Goal: Task Accomplishment & Management: Use online tool/utility

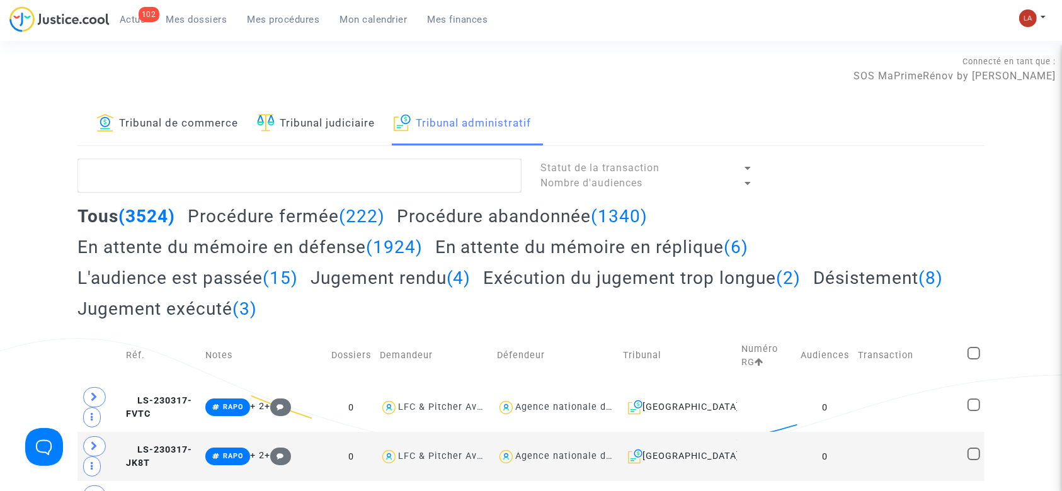
click at [188, 19] on span "Mes dossiers" at bounding box center [196, 19] width 61 height 11
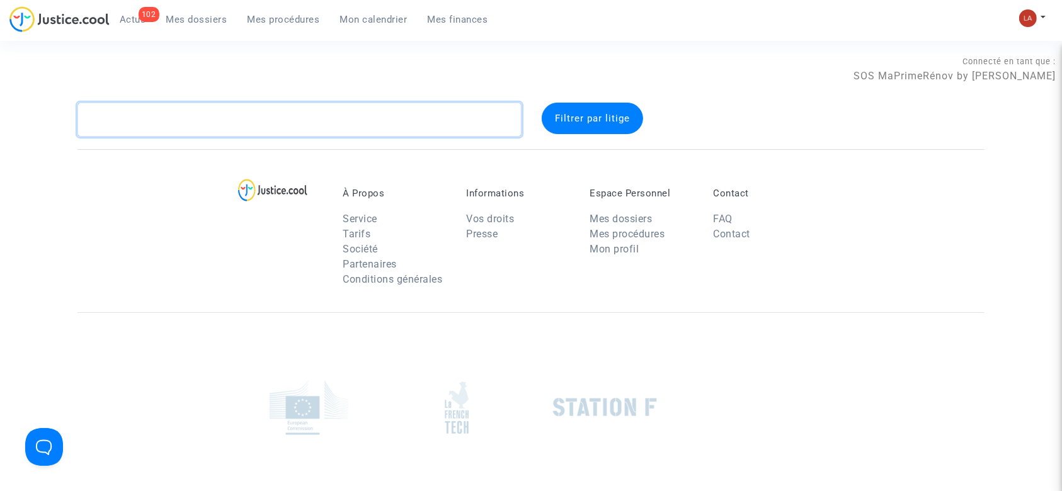
click at [205, 126] on textarea at bounding box center [299, 120] width 444 height 34
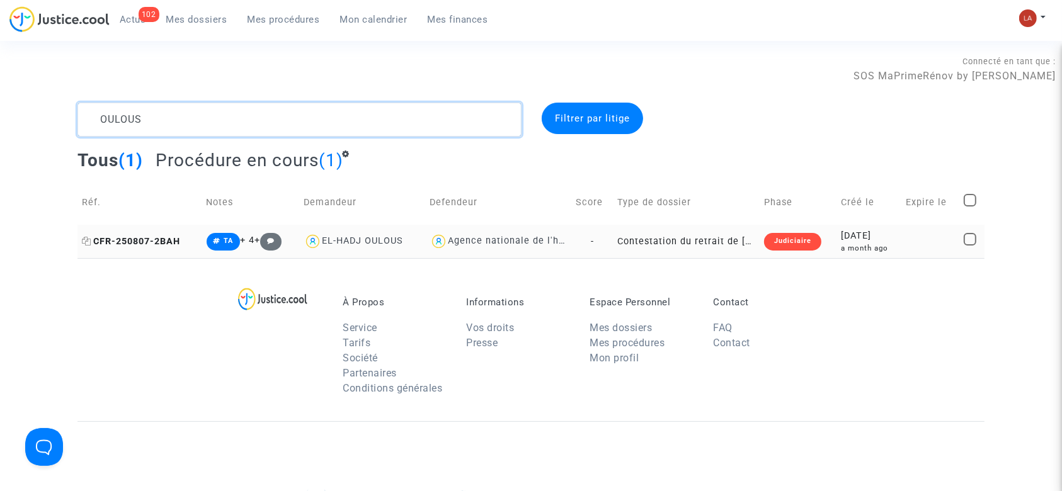
type textarea "OULOUS"
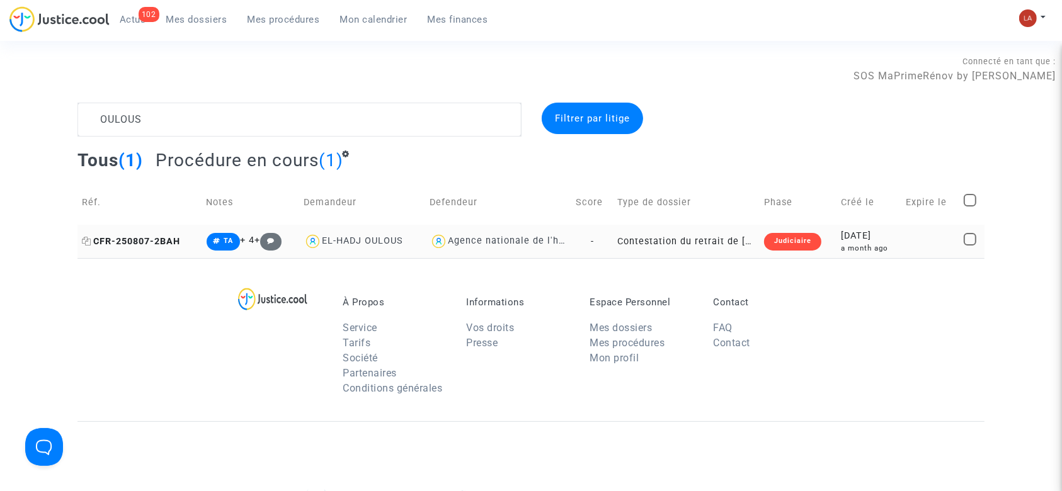
click at [144, 246] on span "CFR-250807-2BAH" at bounding box center [131, 241] width 98 height 11
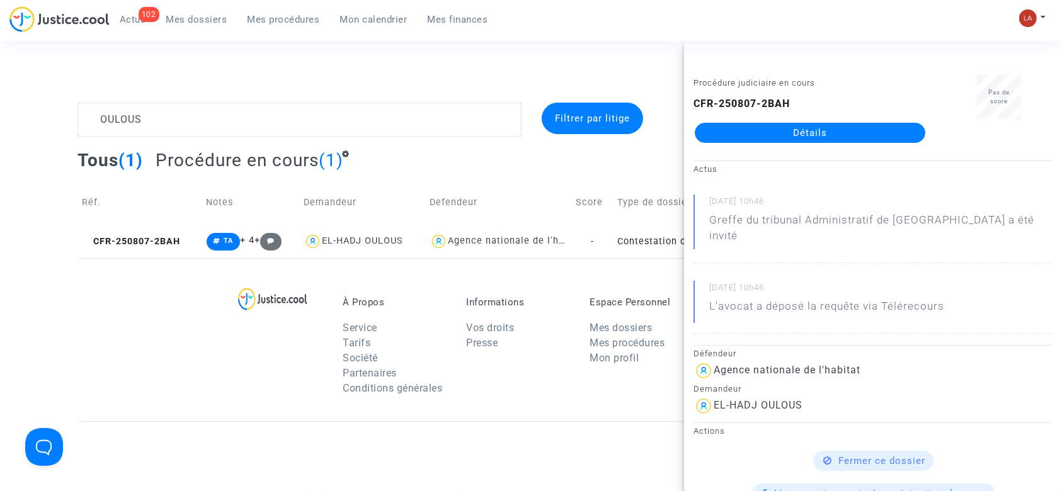
click at [806, 126] on link "Détails" at bounding box center [810, 133] width 231 height 20
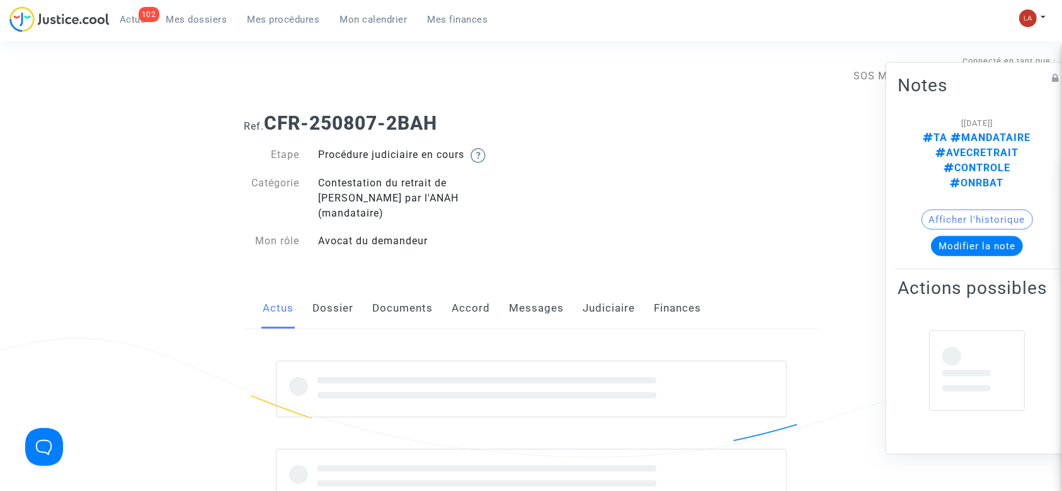
click at [397, 298] on link "Documents" at bounding box center [403, 309] width 60 height 42
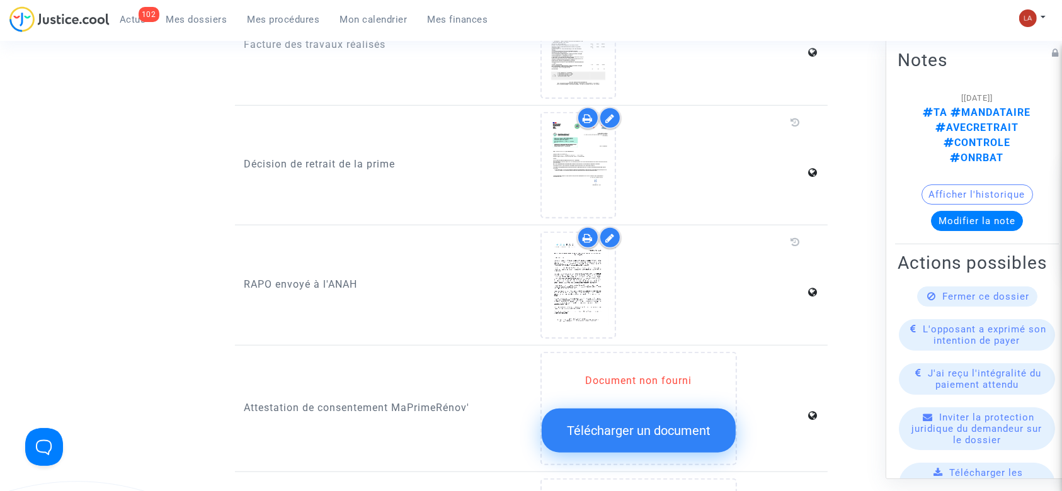
scroll to position [1039, 0]
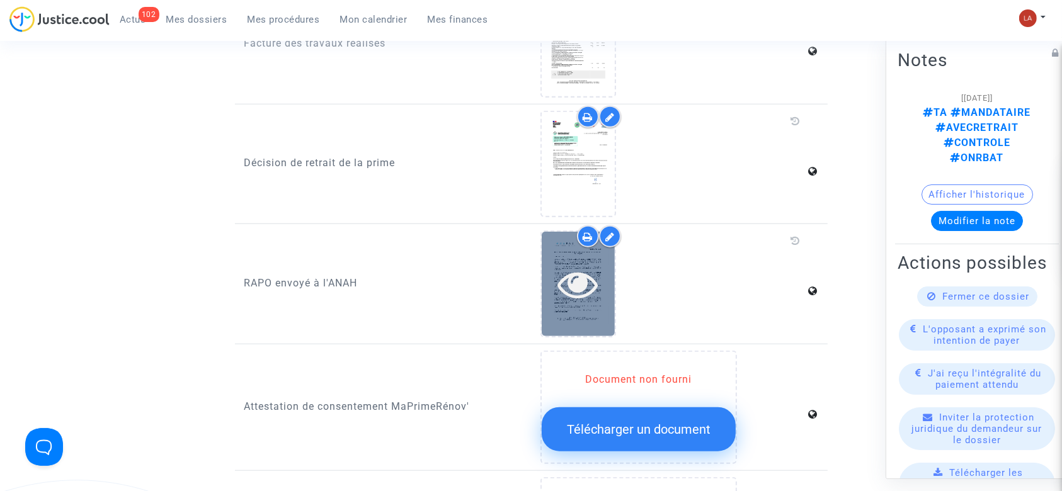
click at [565, 280] on icon at bounding box center [578, 284] width 41 height 40
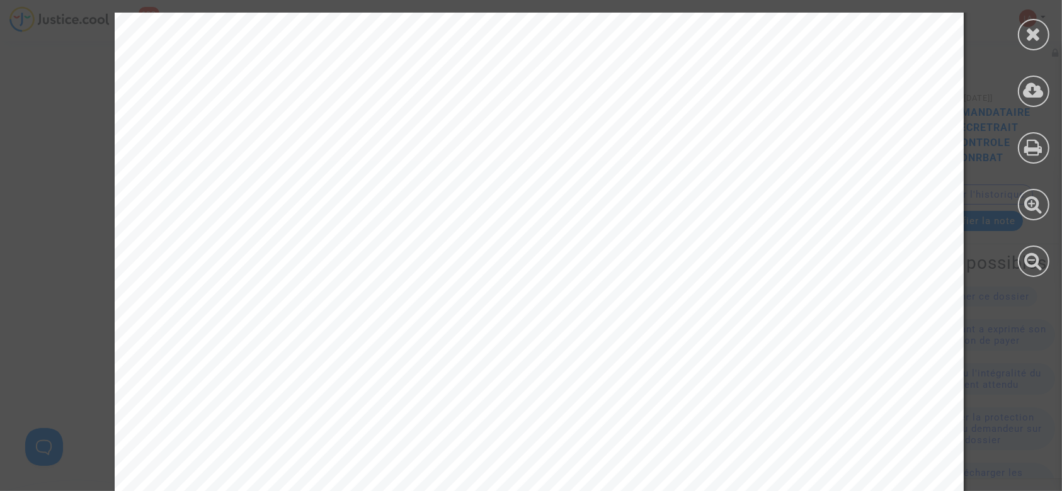
scroll to position [1873, 0]
click at [1045, 37] on div at bounding box center [1033, 34] width 31 height 31
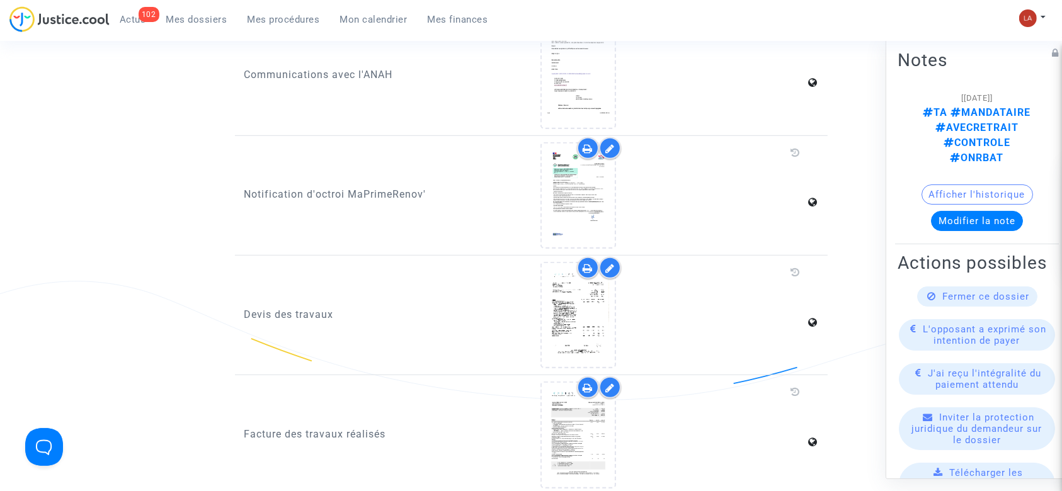
scroll to position [0, 0]
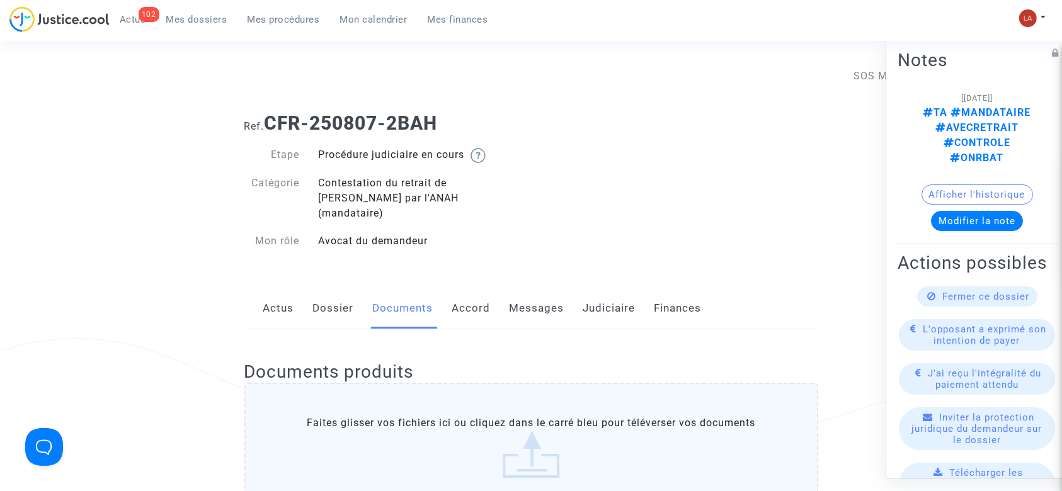
click at [282, 12] on link "Mes procédures" at bounding box center [283, 19] width 93 height 19
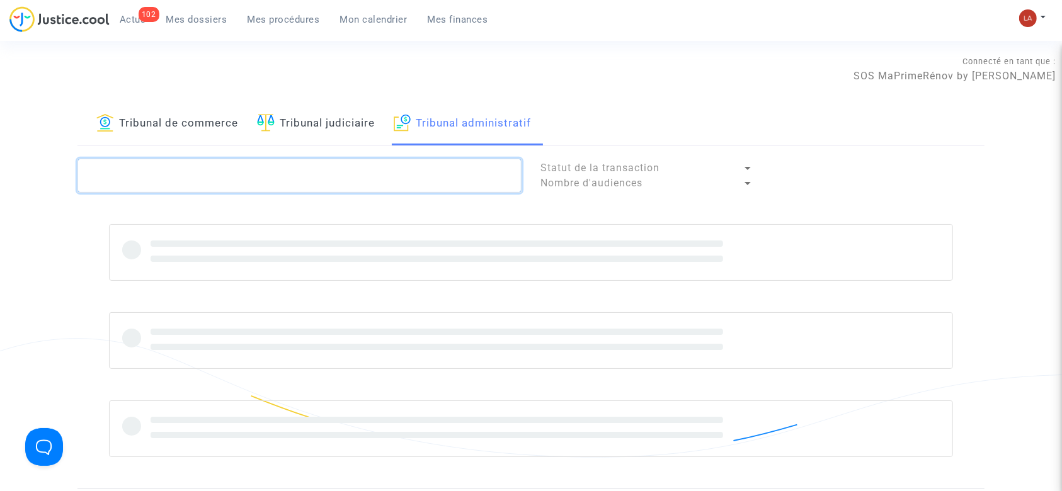
click at [272, 178] on textarea at bounding box center [299, 176] width 444 height 34
type textarea "V"
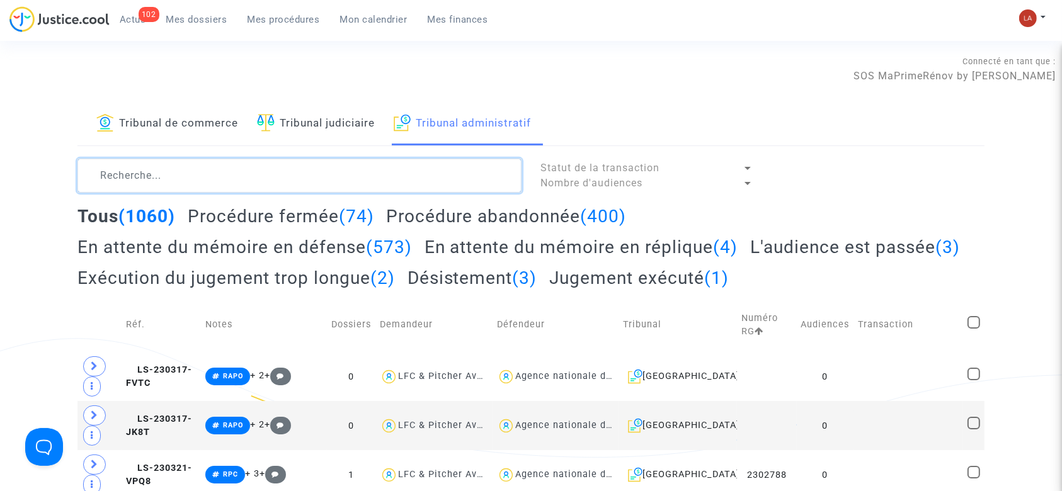
type textarea "V"
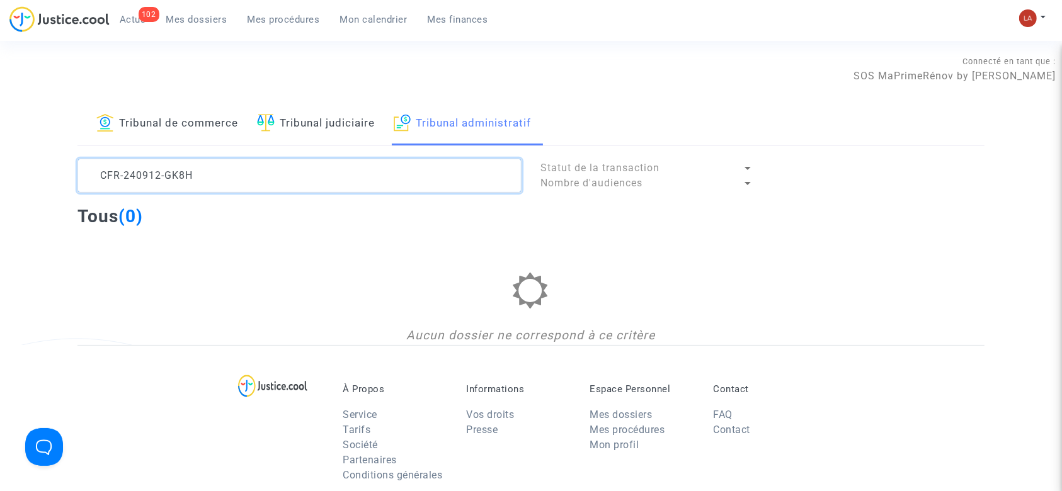
type textarea "CFR-240912-GK8H"
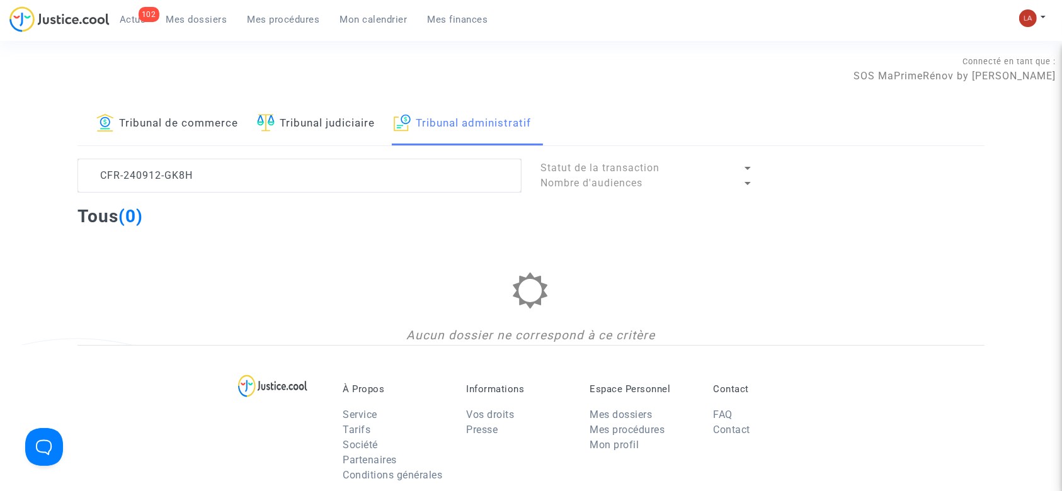
click at [207, 25] on link "Mes dossiers" at bounding box center [196, 19] width 81 height 19
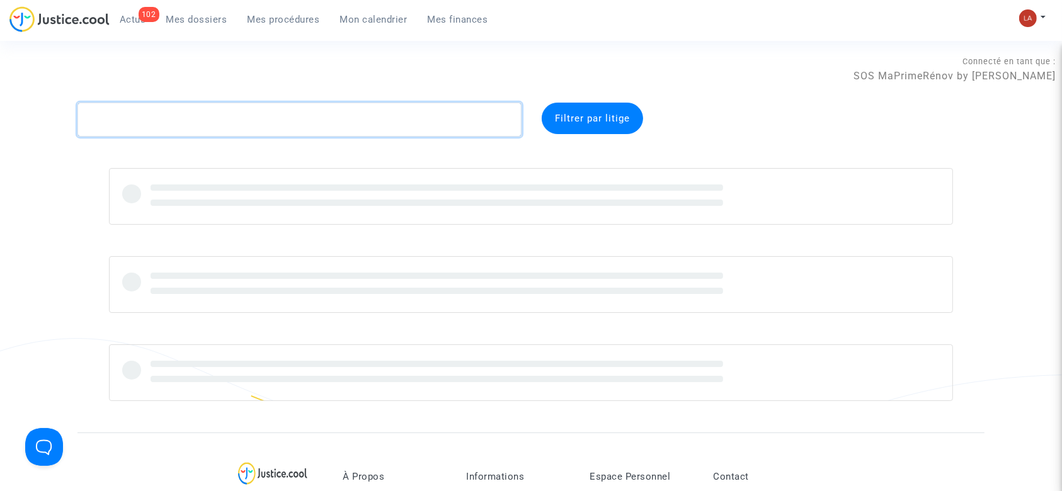
click at [205, 120] on textarea at bounding box center [299, 120] width 444 height 34
paste textarea "CFR-240912-GK8H"
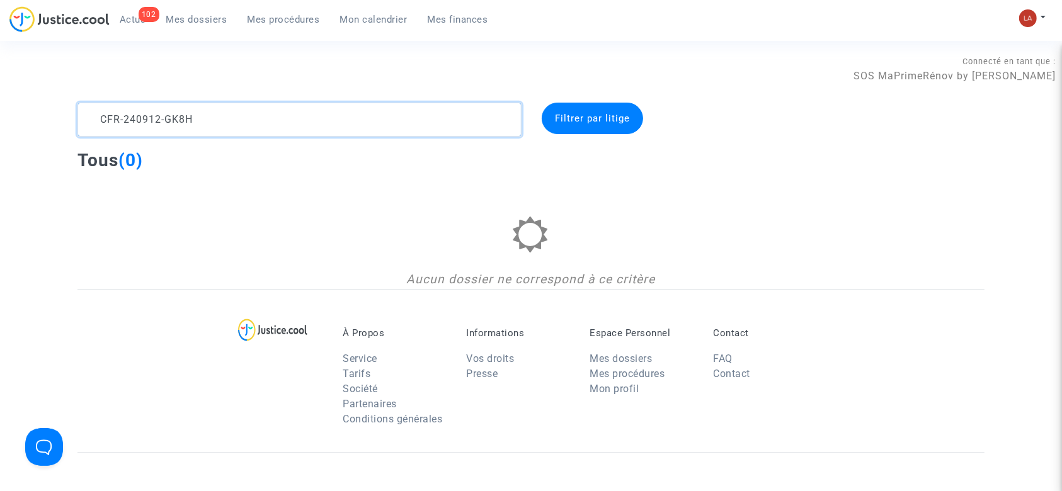
type textarea "CFR-240912-GK8H"
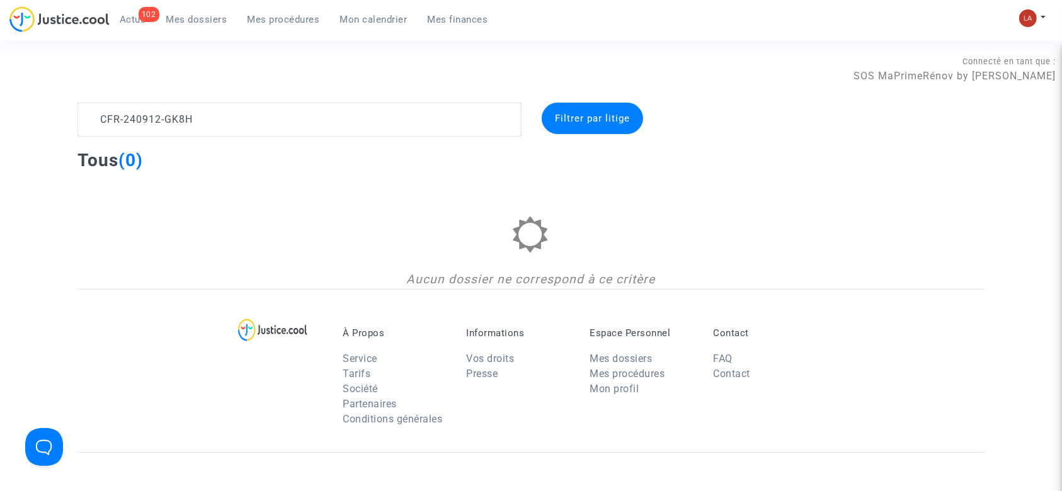
click at [263, 18] on span "Mes procédures" at bounding box center [284, 19] width 72 height 11
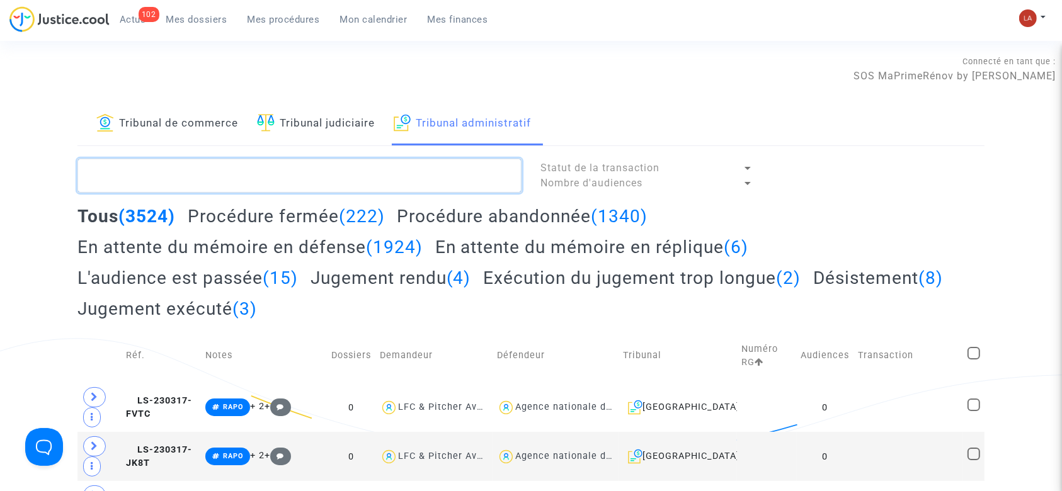
click at [396, 174] on textarea at bounding box center [299, 176] width 444 height 34
paste textarea "QBXK"
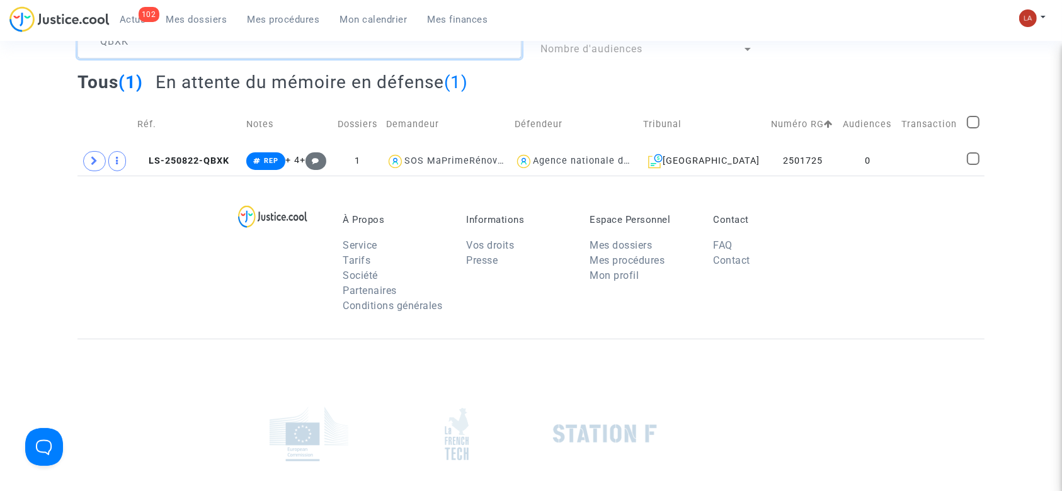
scroll to position [135, 0]
type textarea "QBXK"
click at [214, 176] on div "À Propos Service Tarifs Société Partenaires Conditions générales Informations V…" at bounding box center [530, 255] width 907 height 163
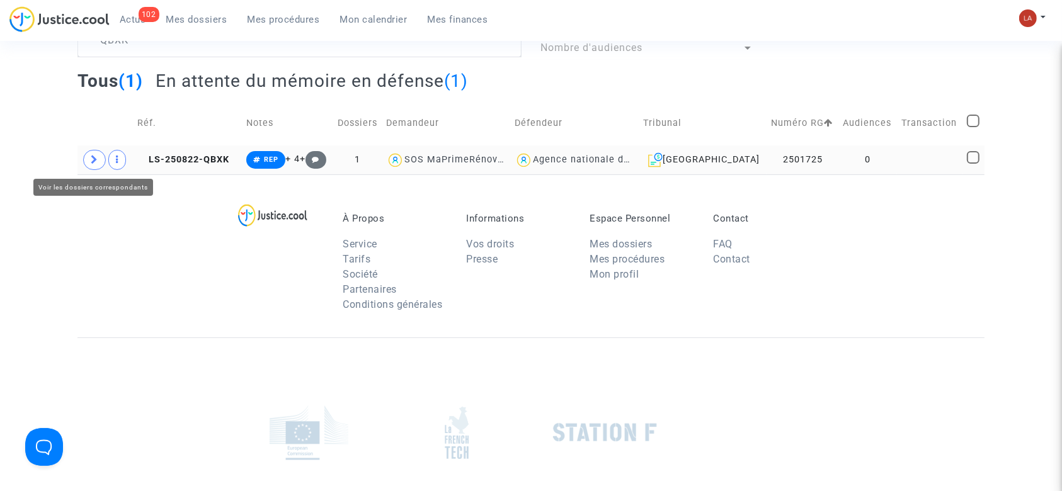
click at [93, 166] on span at bounding box center [94, 160] width 23 height 20
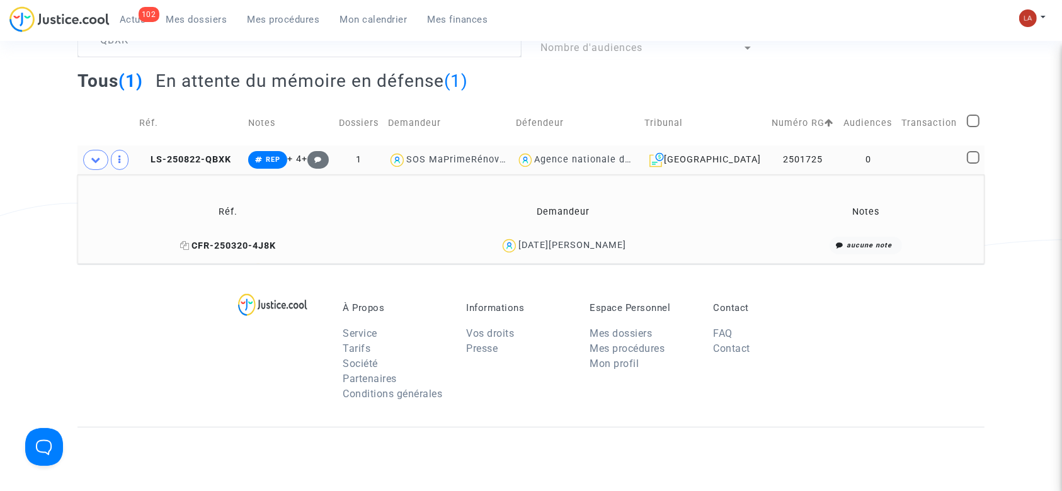
click at [239, 244] on span "CFR-250320-4J8K" at bounding box center [228, 246] width 96 height 11
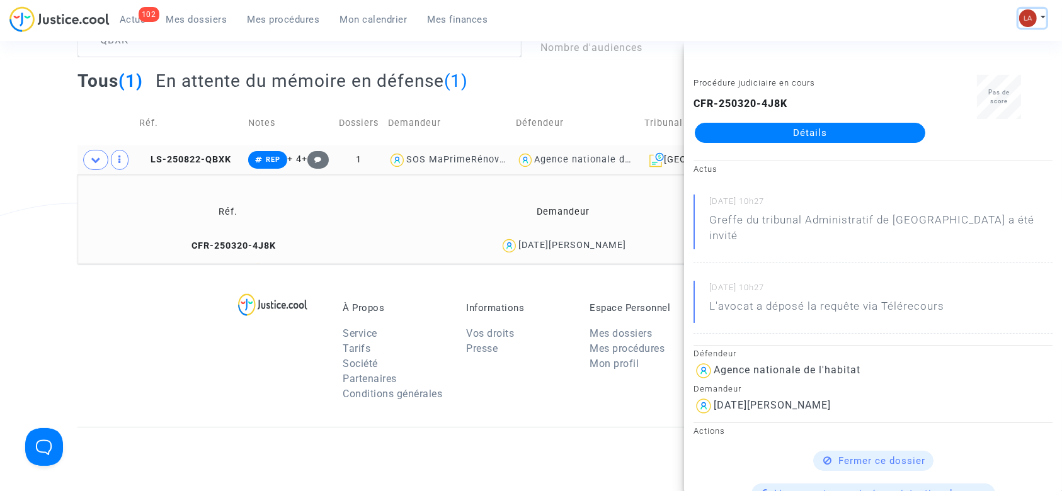
click at [1038, 16] on button at bounding box center [1033, 18] width 28 height 19
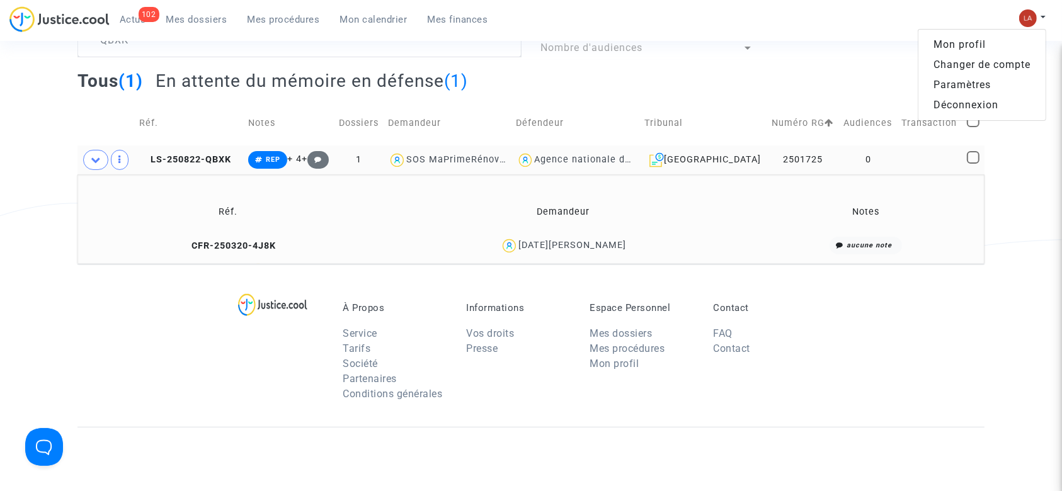
click at [970, 70] on link "Changer de compte" at bounding box center [981, 65] width 127 height 20
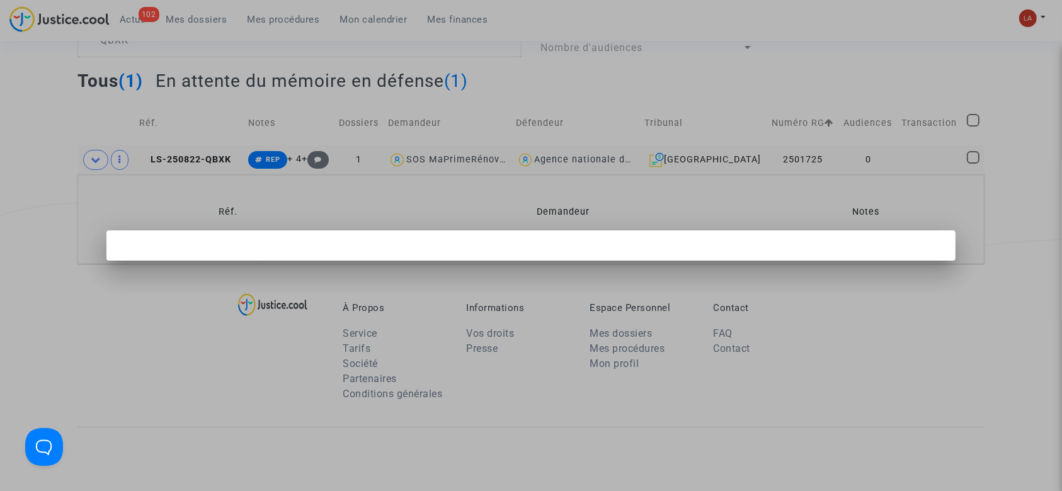
scroll to position [0, 0]
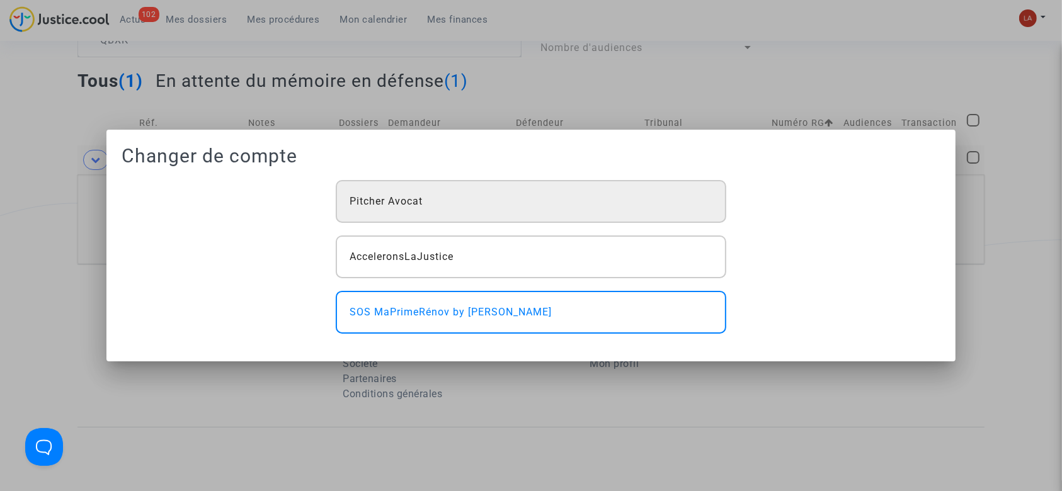
click at [476, 217] on div "Pitcher Avocat" at bounding box center [531, 201] width 391 height 43
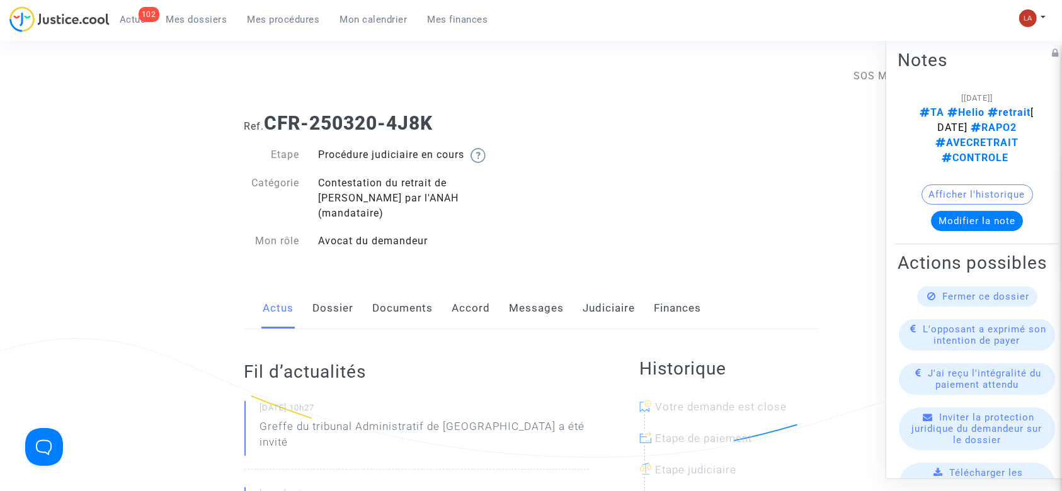
click at [403, 293] on link "Documents" at bounding box center [403, 309] width 60 height 42
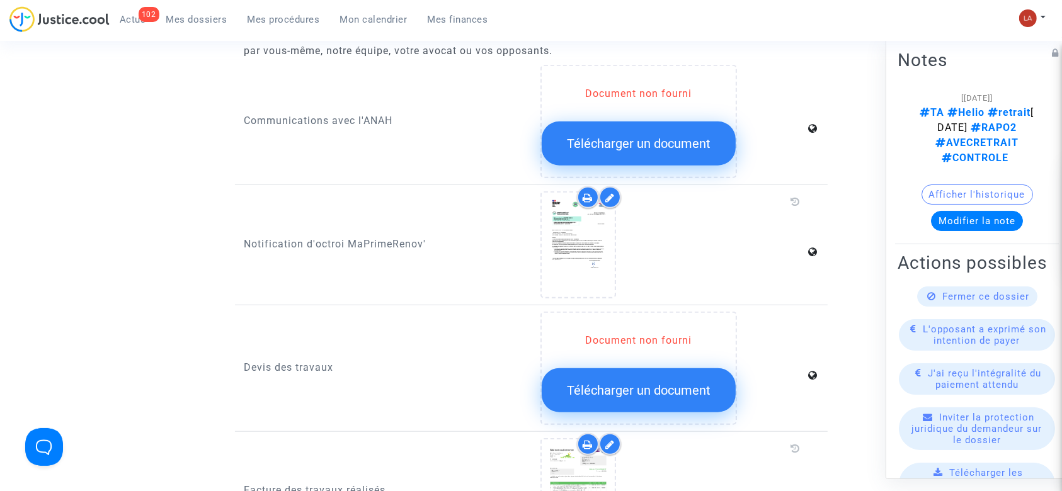
scroll to position [1004, 0]
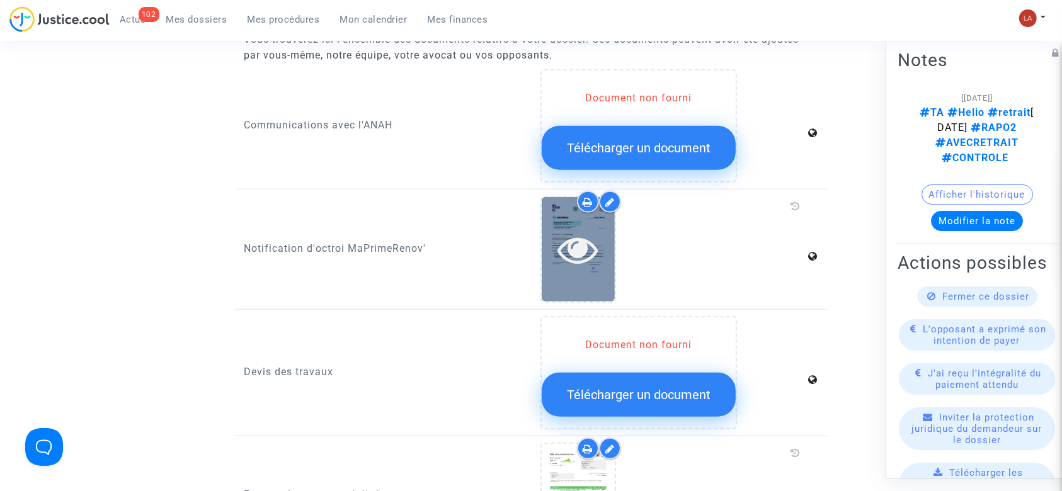
click at [556, 245] on div at bounding box center [578, 249] width 73 height 40
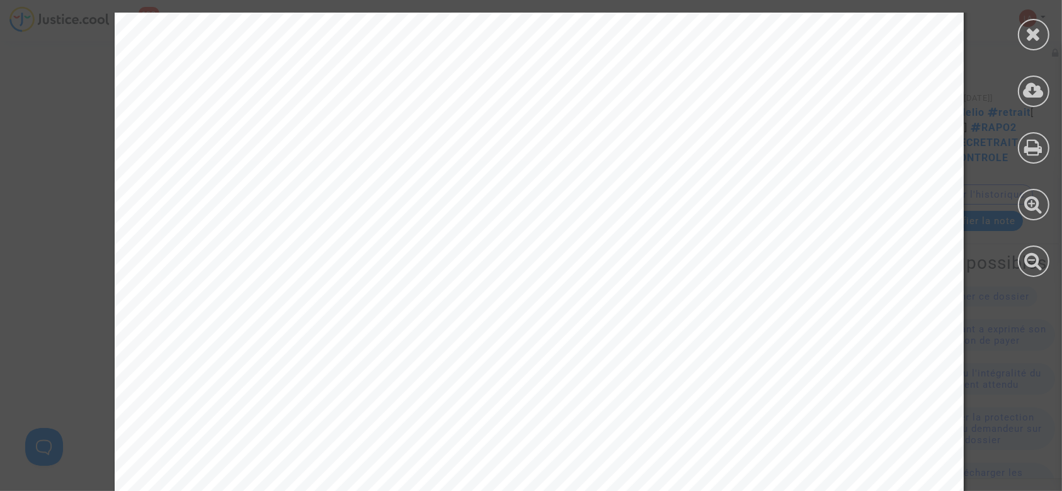
scroll to position [1787, 0]
click at [1027, 30] on icon at bounding box center [1034, 34] width 16 height 19
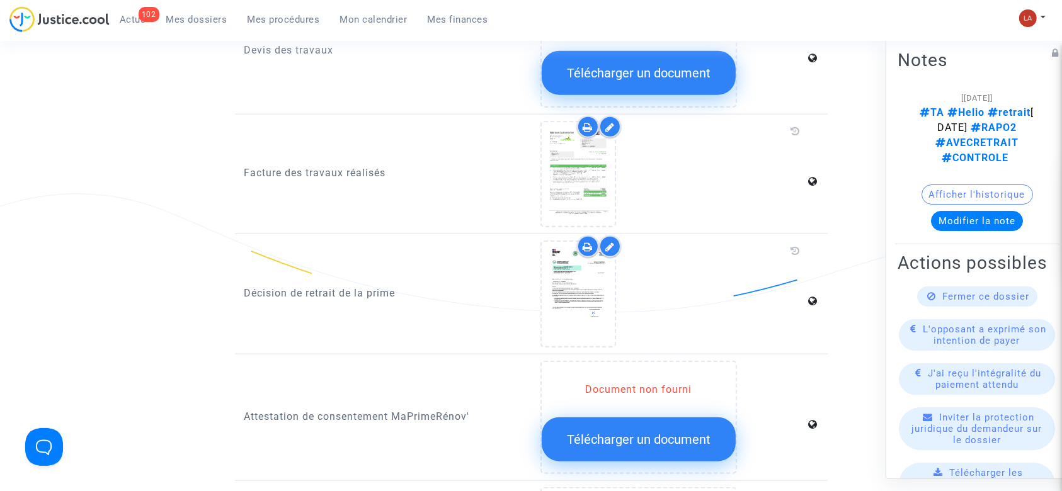
scroll to position [1346, 0]
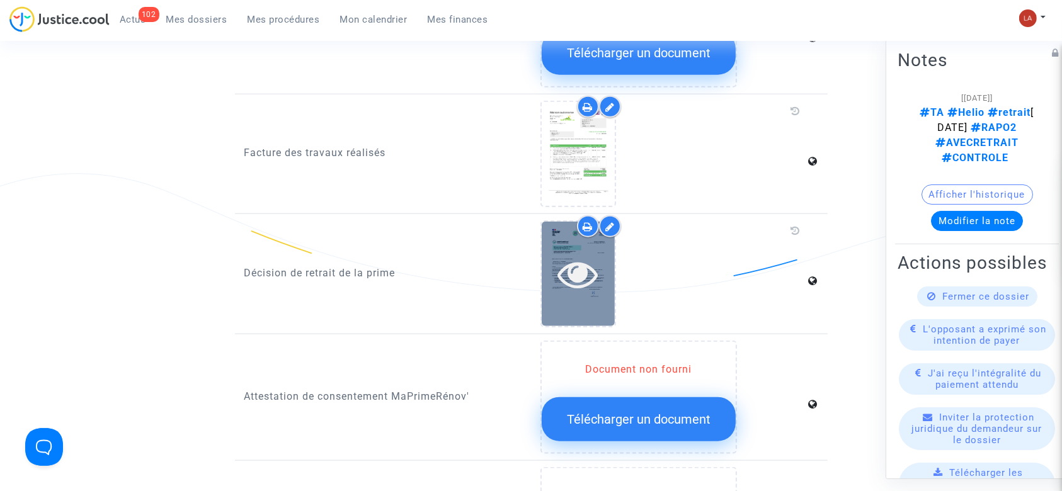
click at [590, 265] on icon at bounding box center [578, 274] width 41 height 40
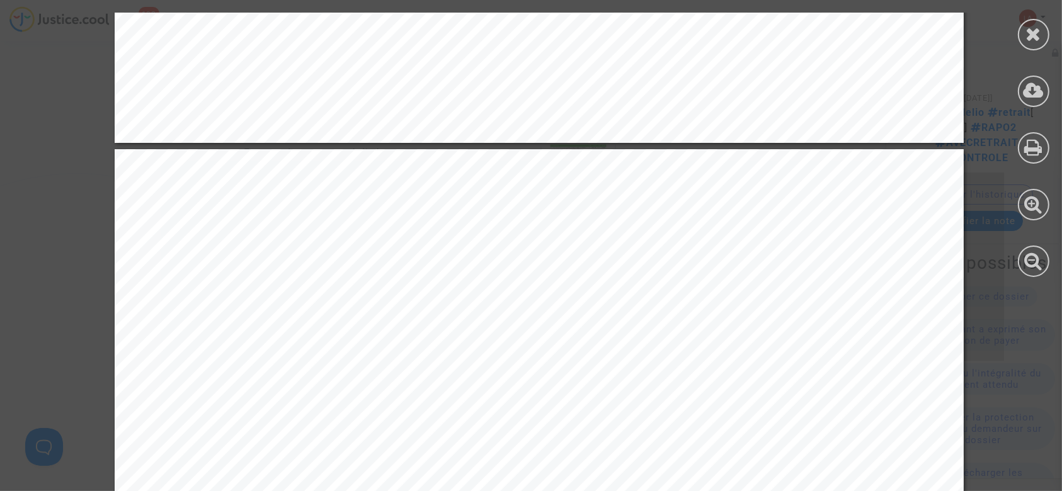
scroll to position [1458, 0]
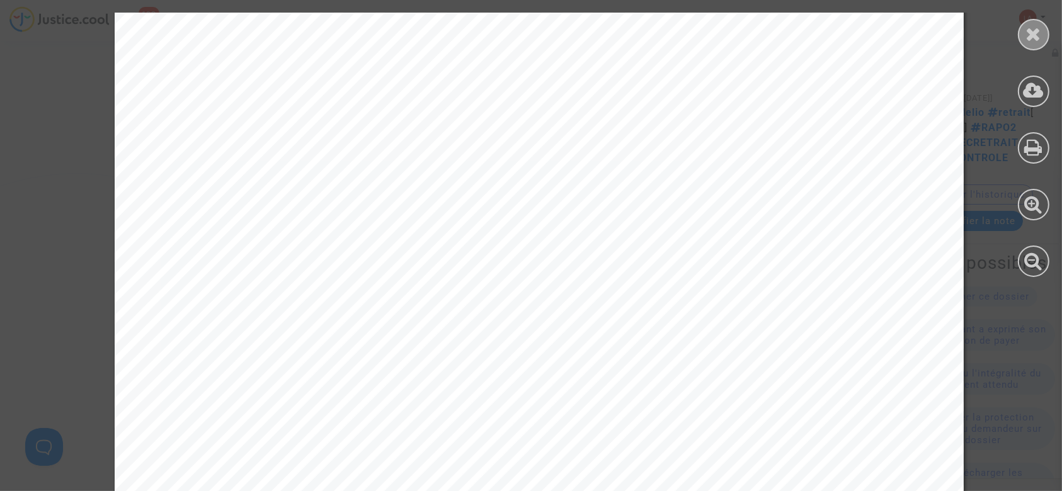
click at [1033, 33] on icon at bounding box center [1034, 34] width 16 height 19
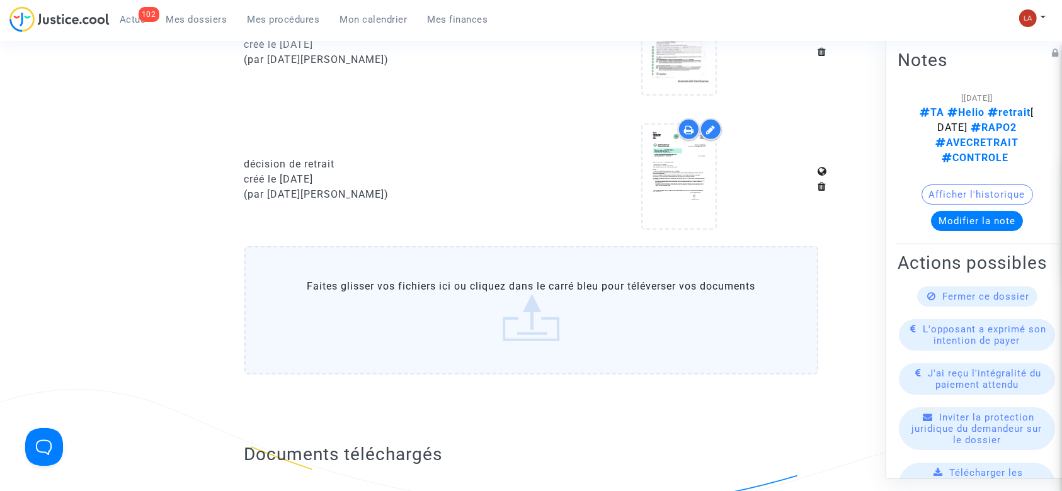
scroll to position [0, 0]
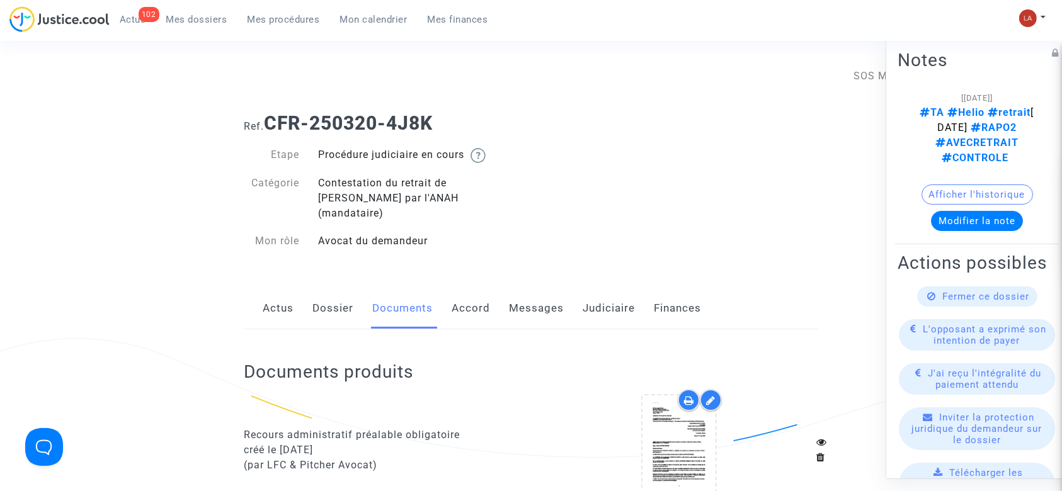
click at [544, 288] on link "Messages" at bounding box center [537, 309] width 55 height 42
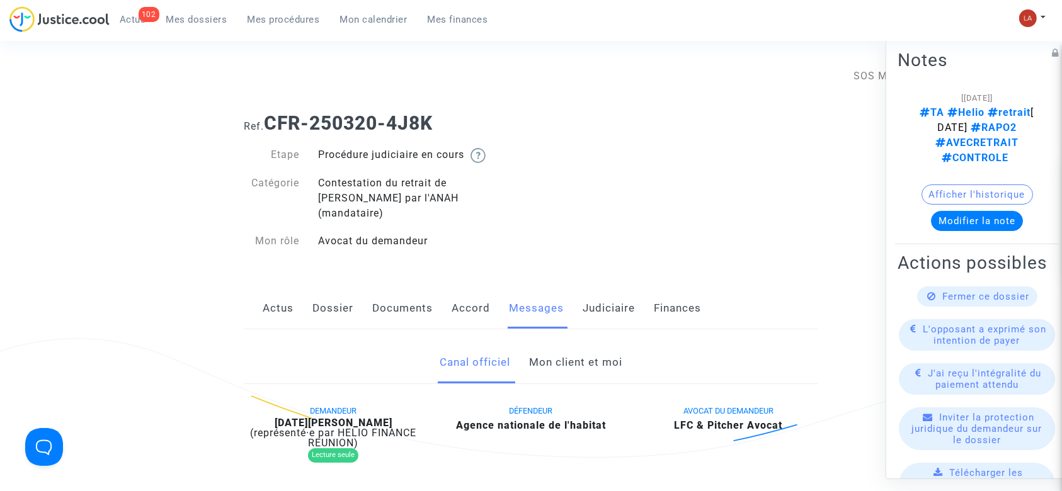
click at [552, 342] on link "Mon client et moi" at bounding box center [575, 363] width 93 height 42
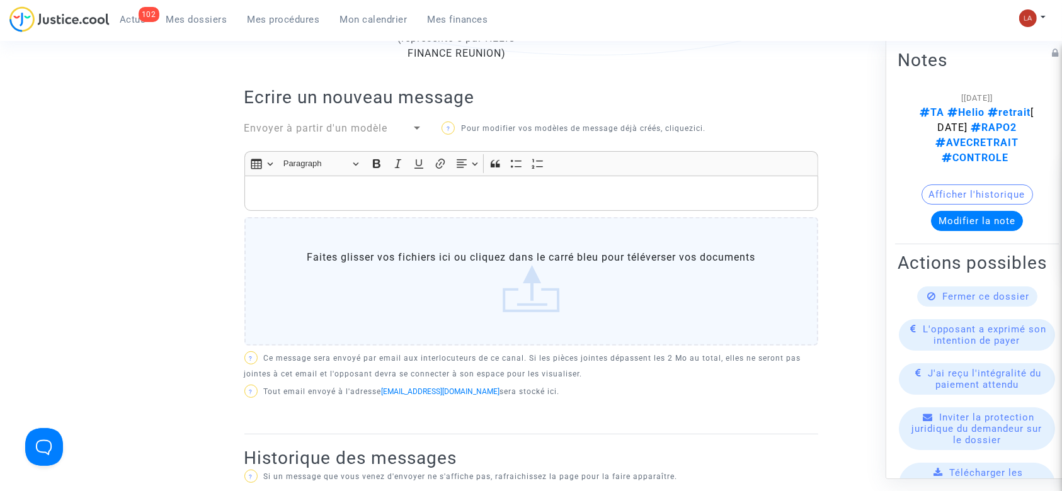
scroll to position [403, 0]
click at [455, 175] on div "Rich Text Editor, main" at bounding box center [531, 192] width 574 height 35
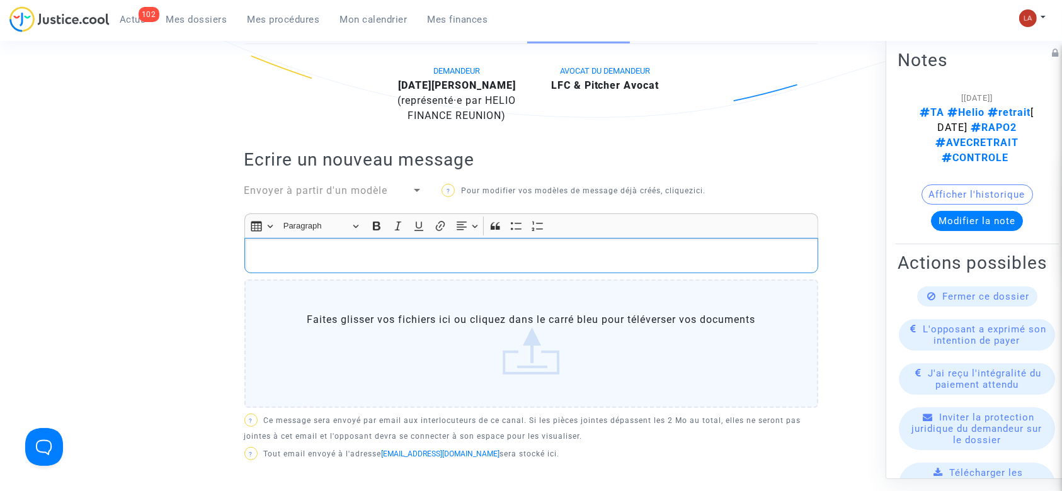
scroll to position [343, 0]
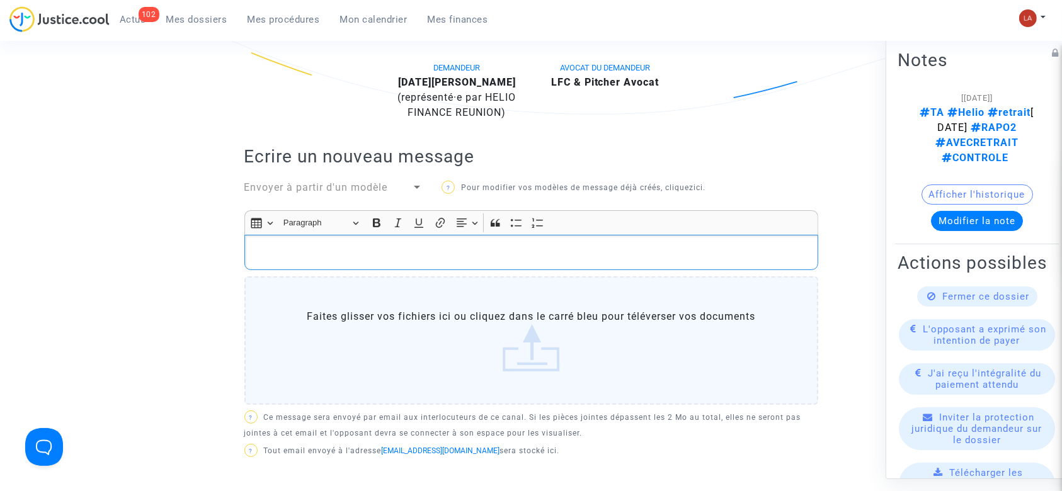
click at [314, 181] on span "Envoyer à partir d'un modèle" at bounding box center [316, 187] width 144 height 12
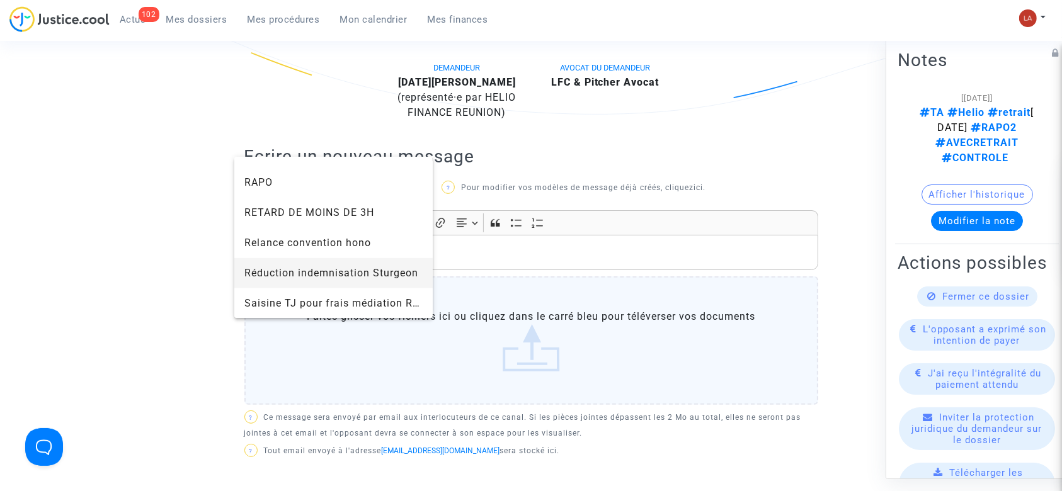
scroll to position [1068, 0]
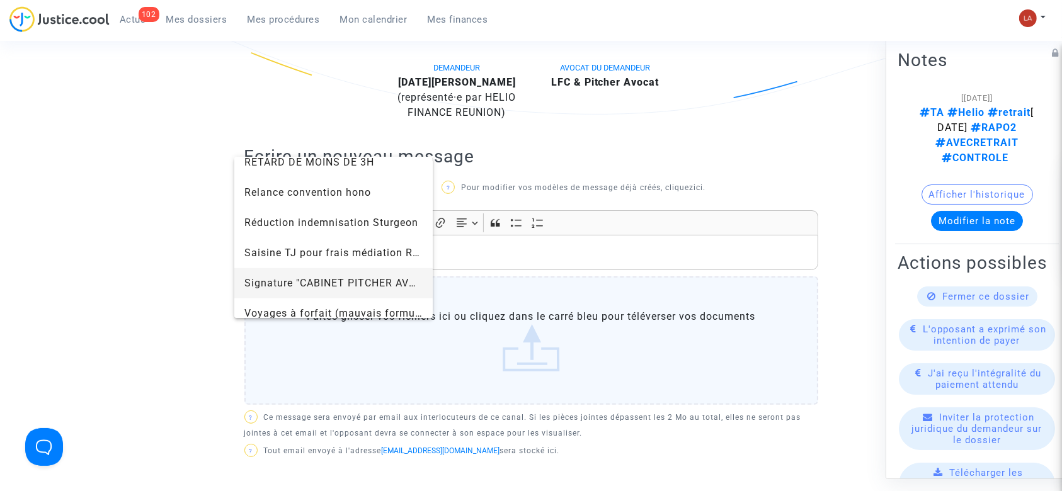
click at [275, 285] on span "Signature "CABINET PITCHER AVOCAT"" at bounding box center [342, 283] width 196 height 12
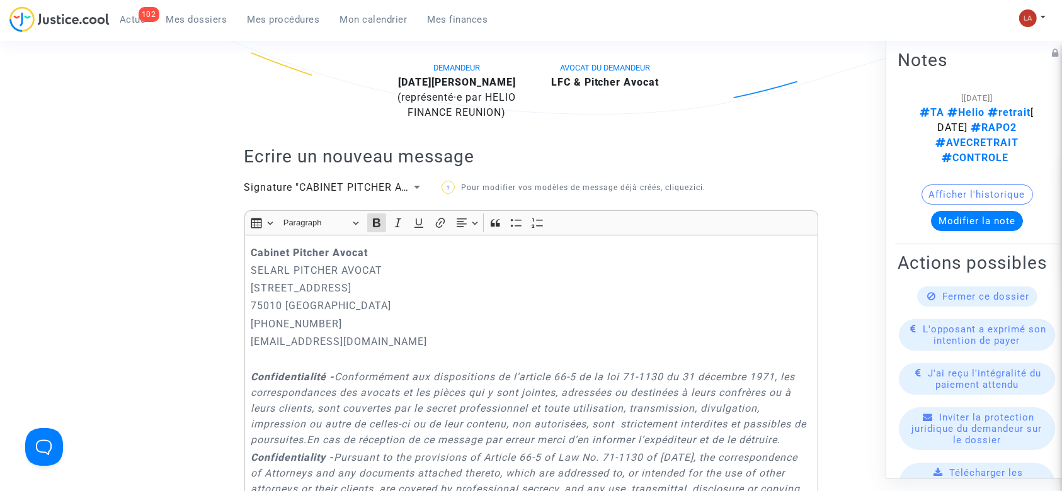
click at [251, 247] on strong "Cabinet Pitcher Avocat" at bounding box center [309, 253] width 117 height 12
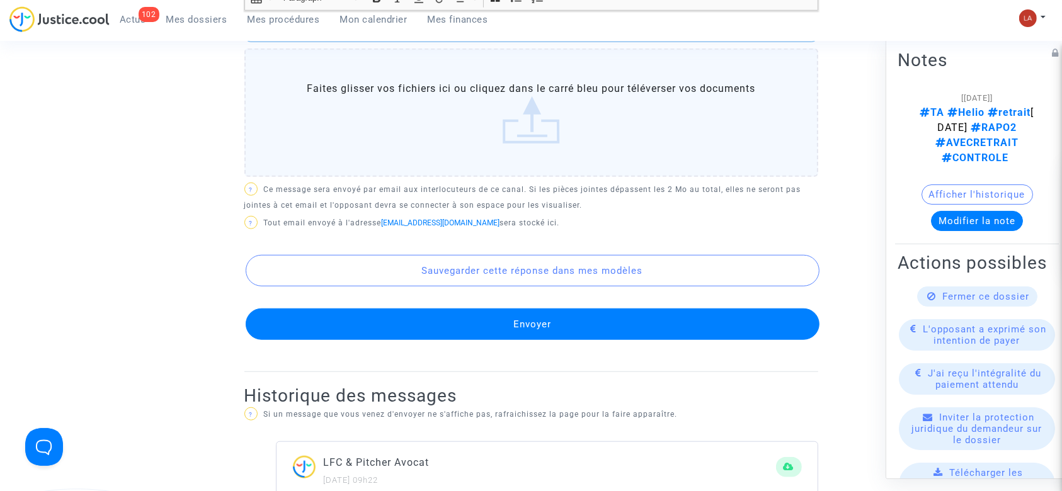
scroll to position [1144, 0]
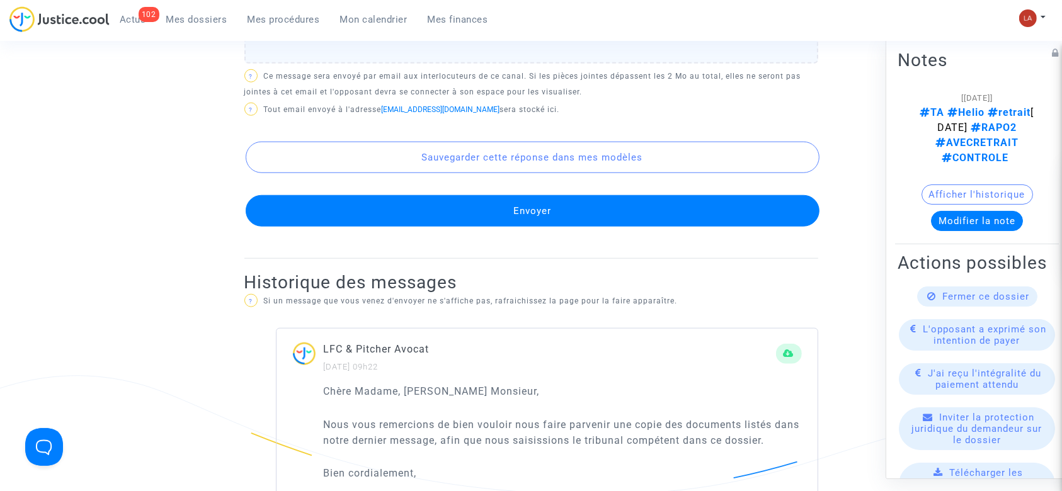
click at [382, 204] on button "Envoyer" at bounding box center [533, 210] width 574 height 31
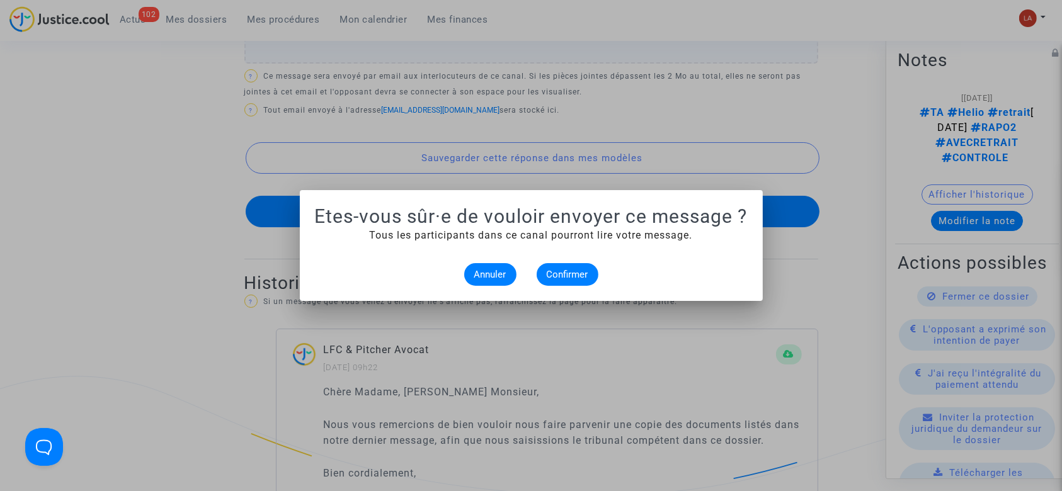
scroll to position [0, 0]
click at [548, 271] on span "Confirmer" at bounding box center [568, 274] width 42 height 11
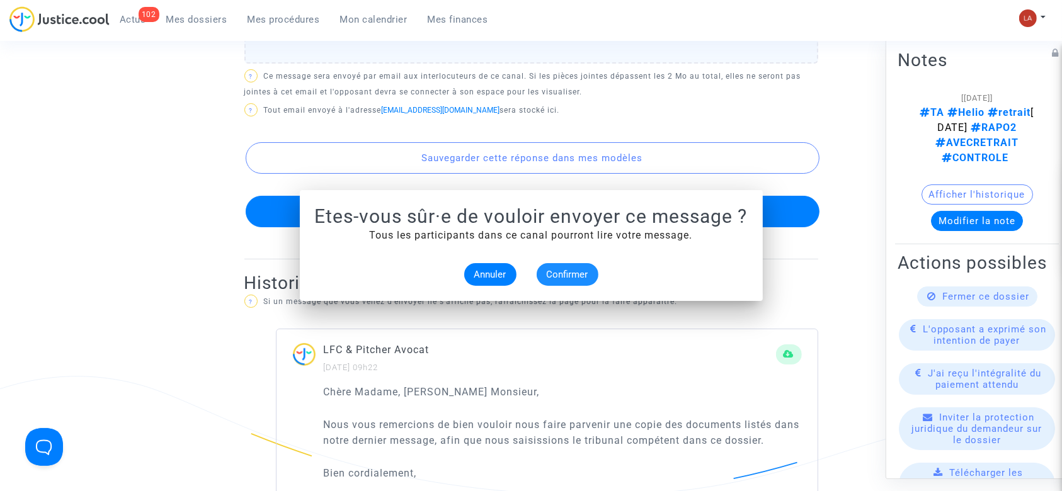
scroll to position [1144, 0]
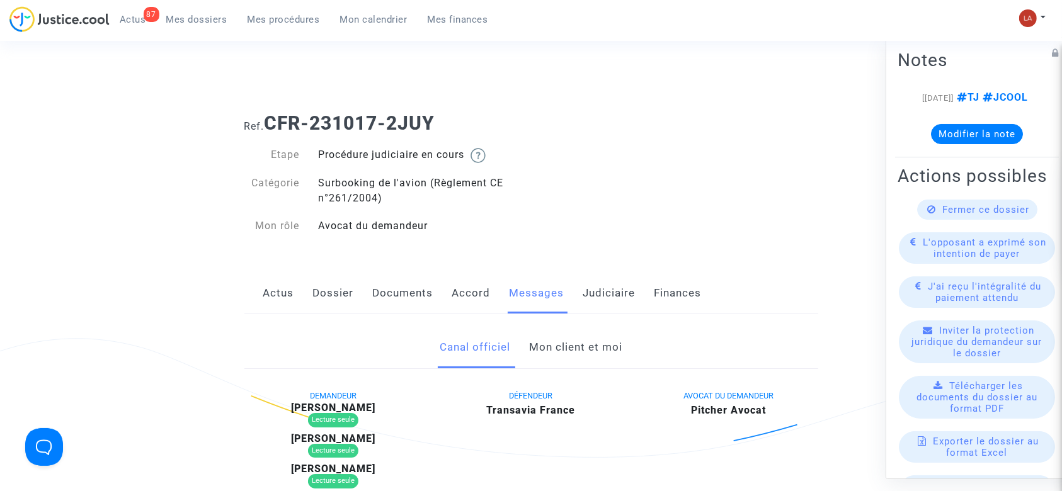
click at [169, 14] on span "Mes dossiers" at bounding box center [196, 19] width 61 height 11
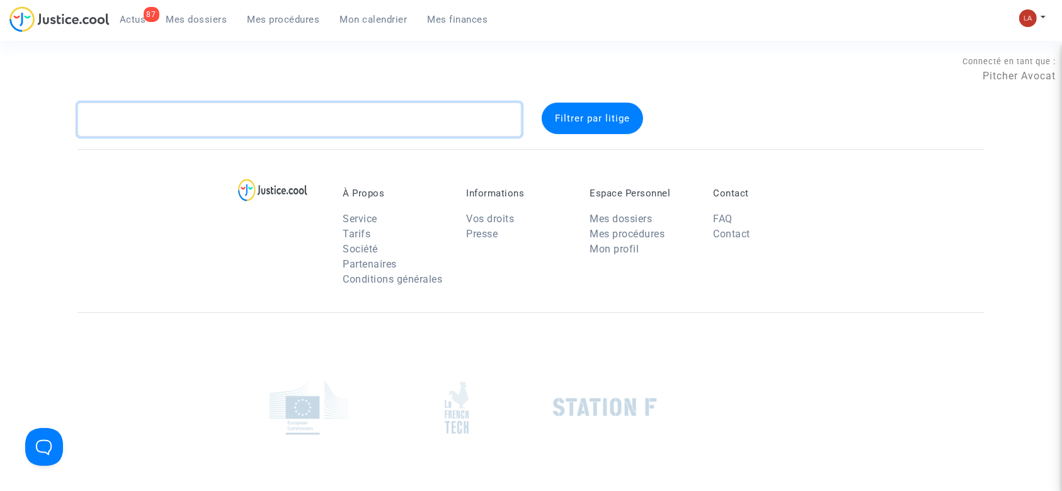
click at [340, 135] on textarea at bounding box center [299, 120] width 444 height 34
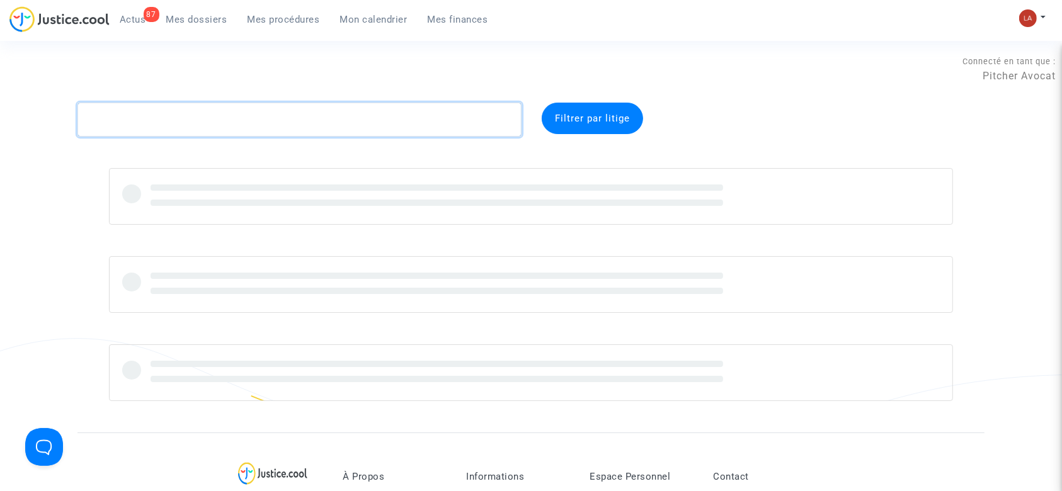
type textarea """
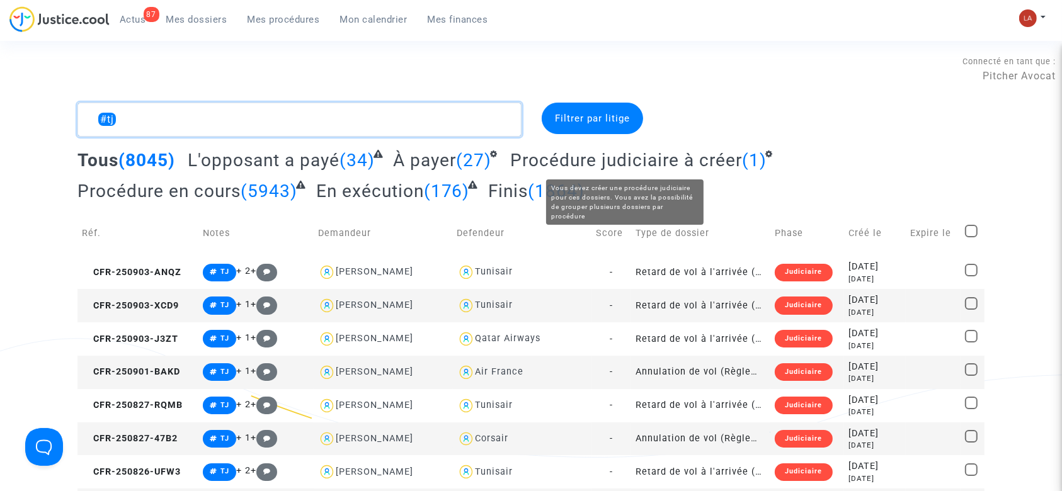
type textarea "#tj"
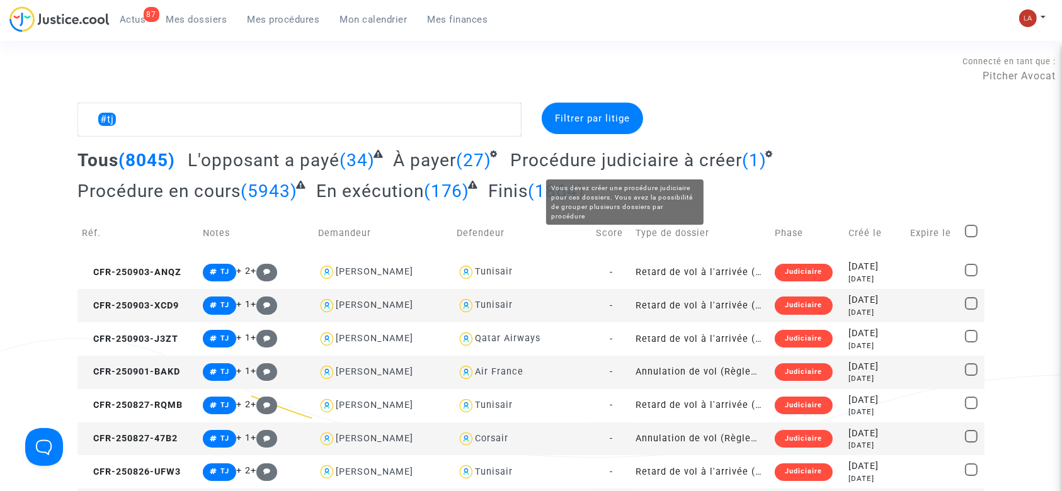
click at [607, 155] on span "Procédure judiciaire à créer" at bounding box center [626, 160] width 232 height 21
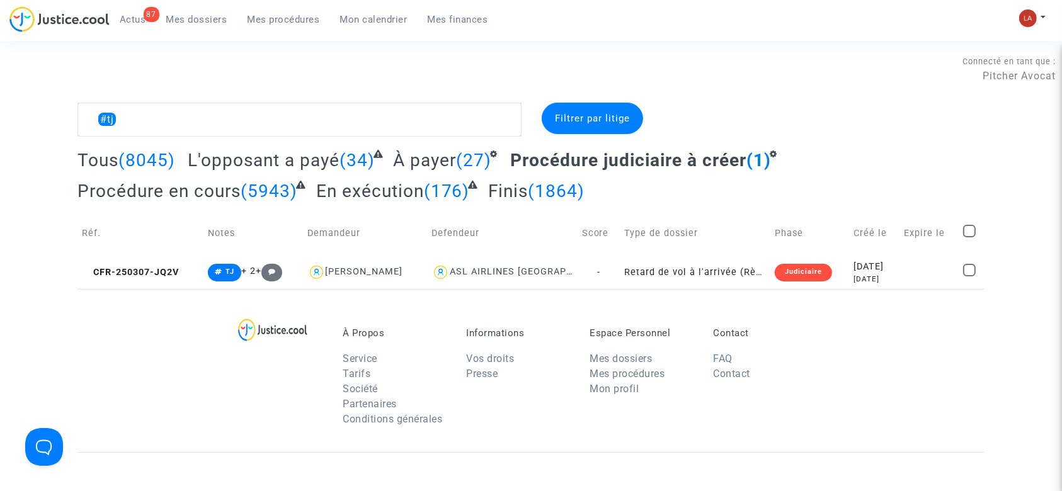
click at [970, 232] on span at bounding box center [969, 231] width 13 height 13
click at [969, 237] on input "checkbox" at bounding box center [969, 237] width 1 height 1
checkbox input "true"
click at [964, 121] on span "(1)" at bounding box center [963, 118] width 13 height 11
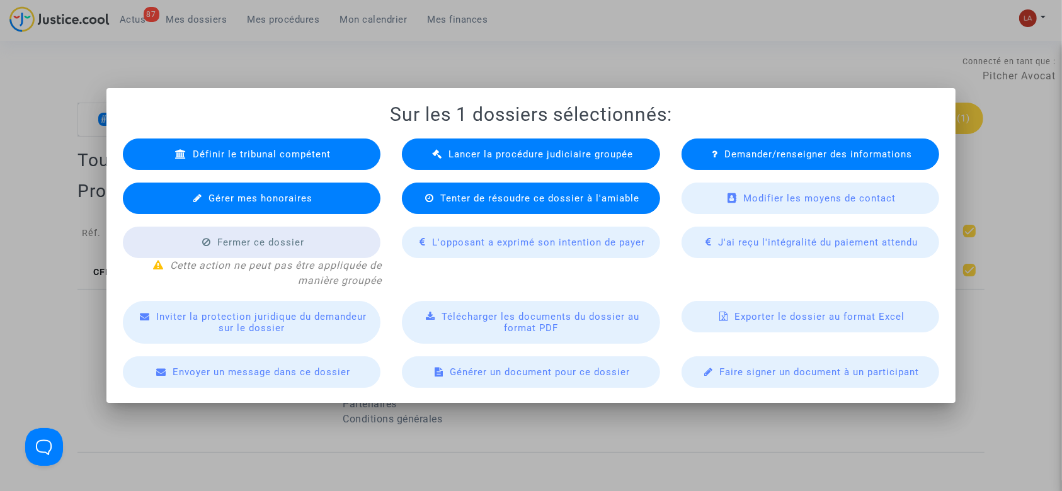
click at [448, 156] on div "Lancer la procédure judiciaire groupée" at bounding box center [531, 154] width 258 height 31
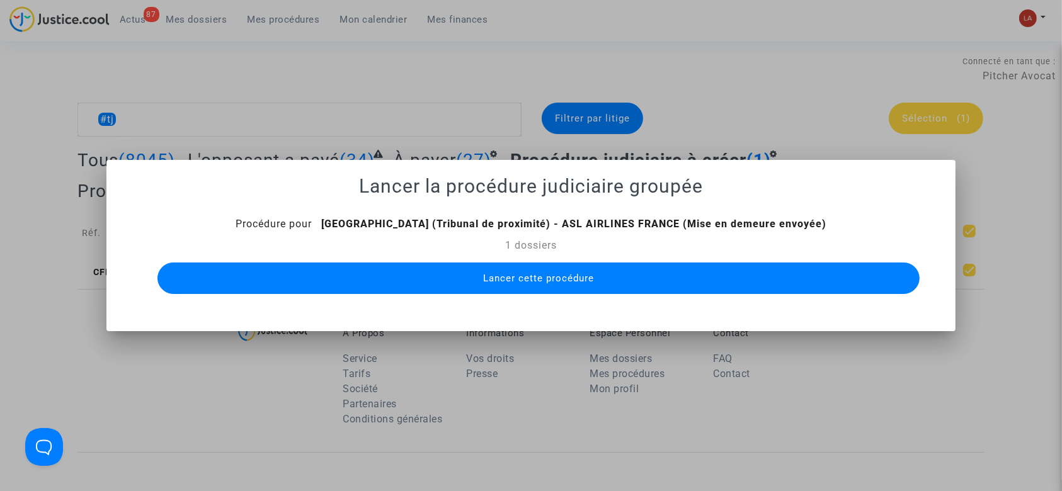
click at [571, 283] on span "Lancer cette procédure" at bounding box center [538, 278] width 111 height 11
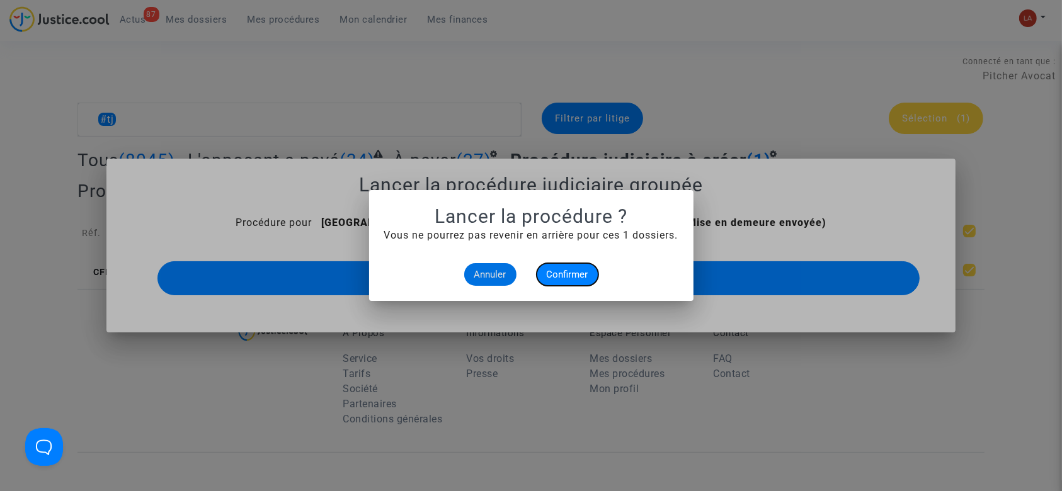
click at [576, 275] on span "Confirmer" at bounding box center [568, 274] width 42 height 11
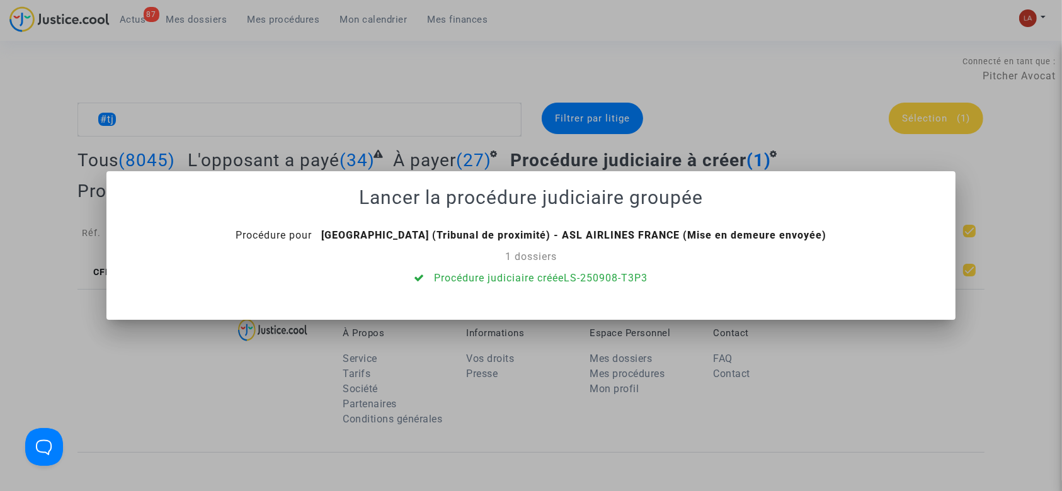
drag, startPoint x: 603, startPoint y: 282, endPoint x: 671, endPoint y: 79, distance: 213.7
click at [671, 78] on div at bounding box center [531, 245] width 1062 height 491
